Goal: Task Accomplishment & Management: Manage account settings

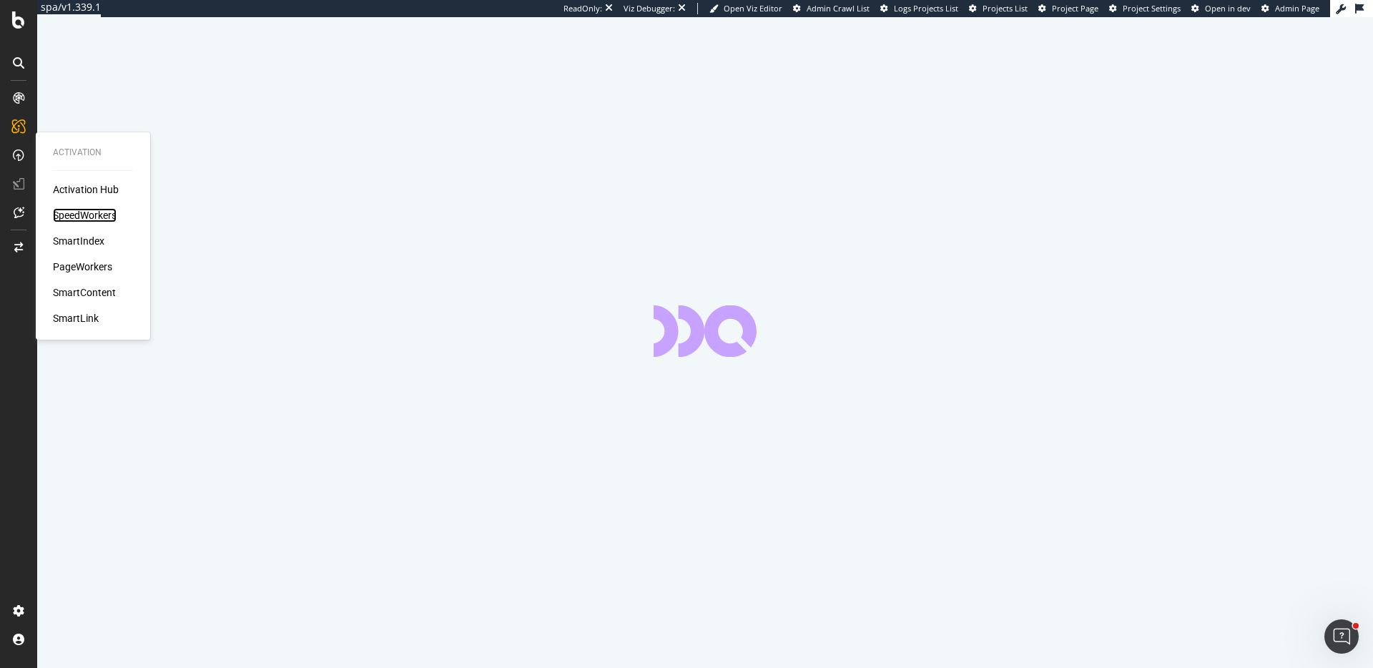
click at [65, 212] on div "SpeedWorkers" at bounding box center [85, 215] width 64 height 14
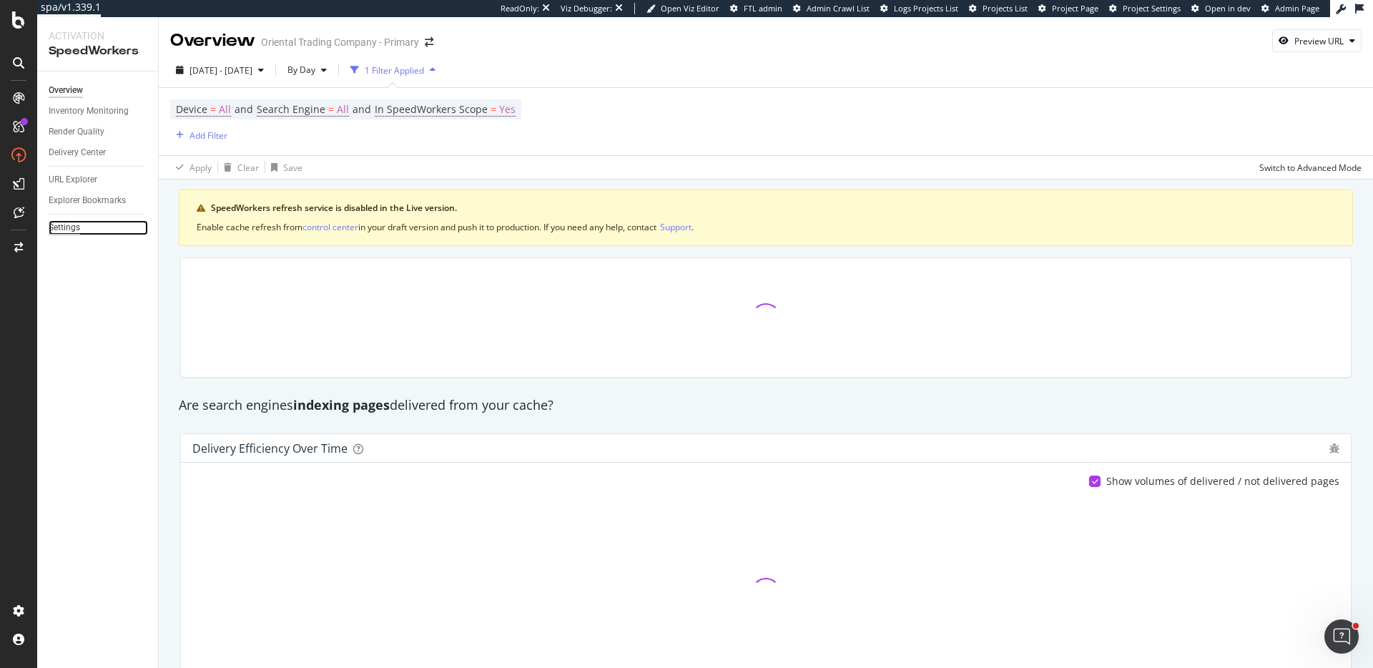
click at [62, 225] on div "Settings" at bounding box center [64, 227] width 31 height 15
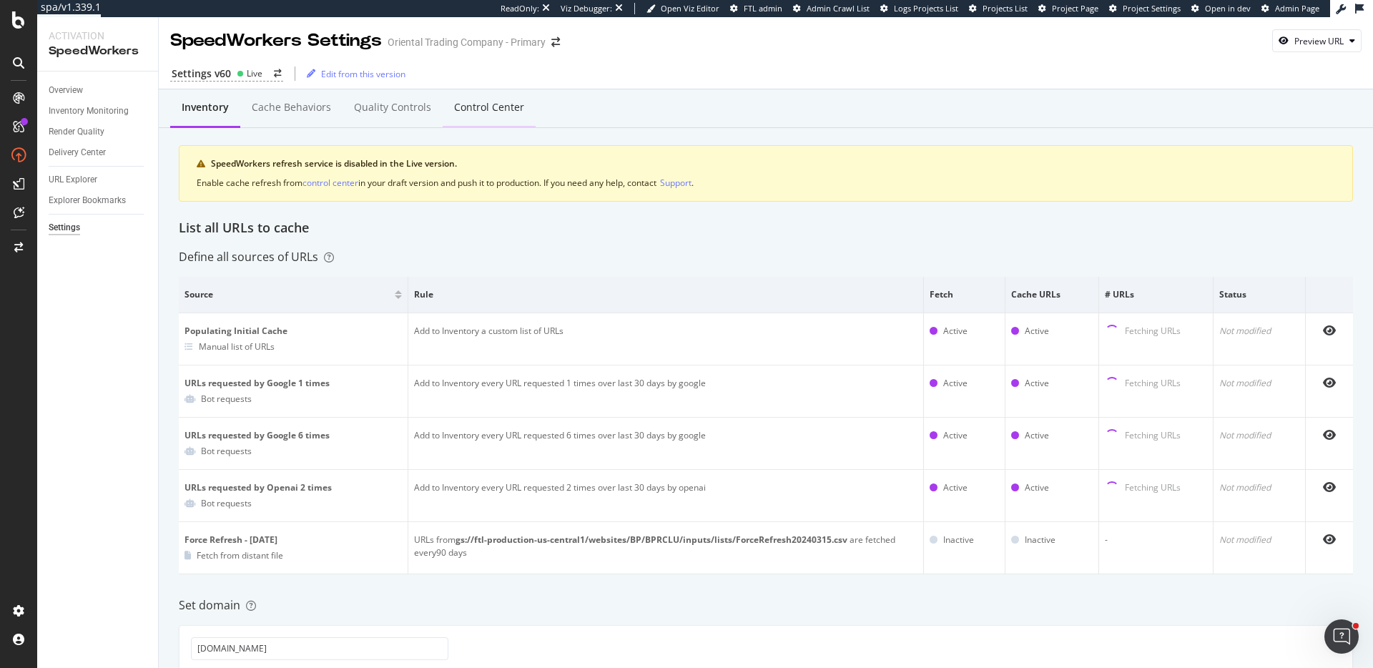
click at [479, 109] on div "Control Center" at bounding box center [489, 107] width 70 height 14
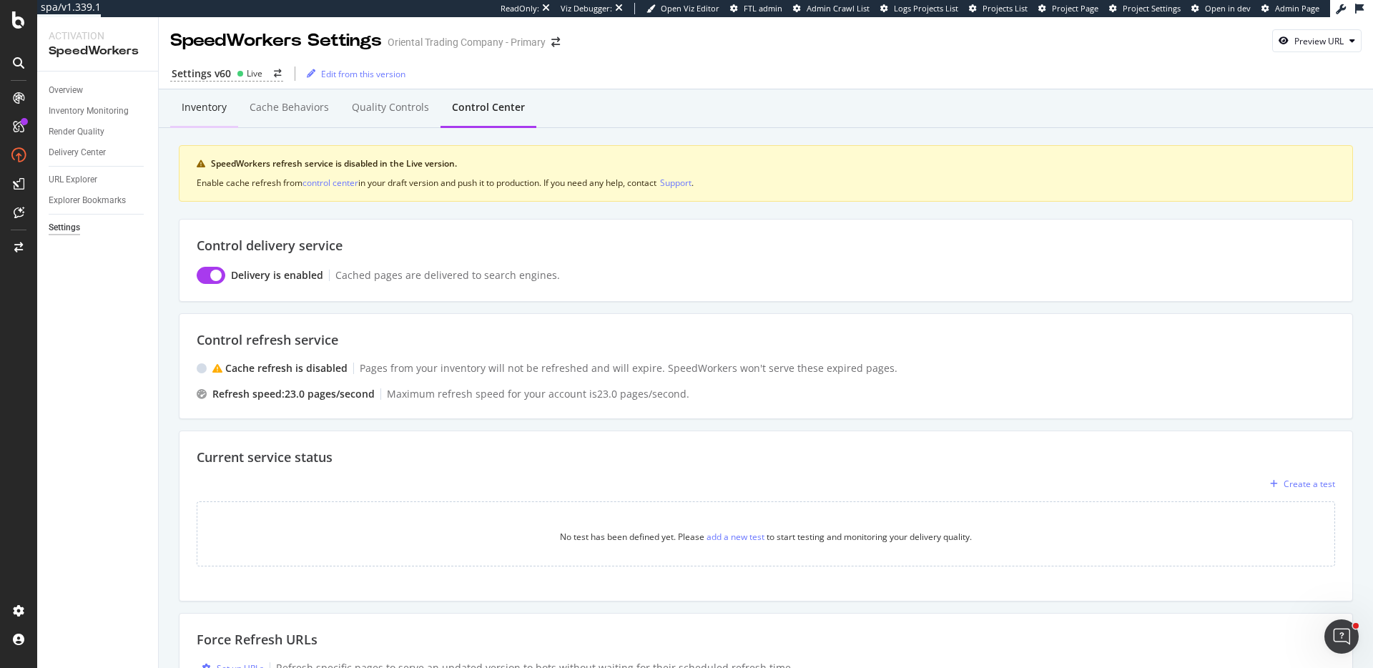
click at [200, 112] on div "Inventory" at bounding box center [204, 107] width 45 height 14
